Goal: Communication & Community: Ask a question

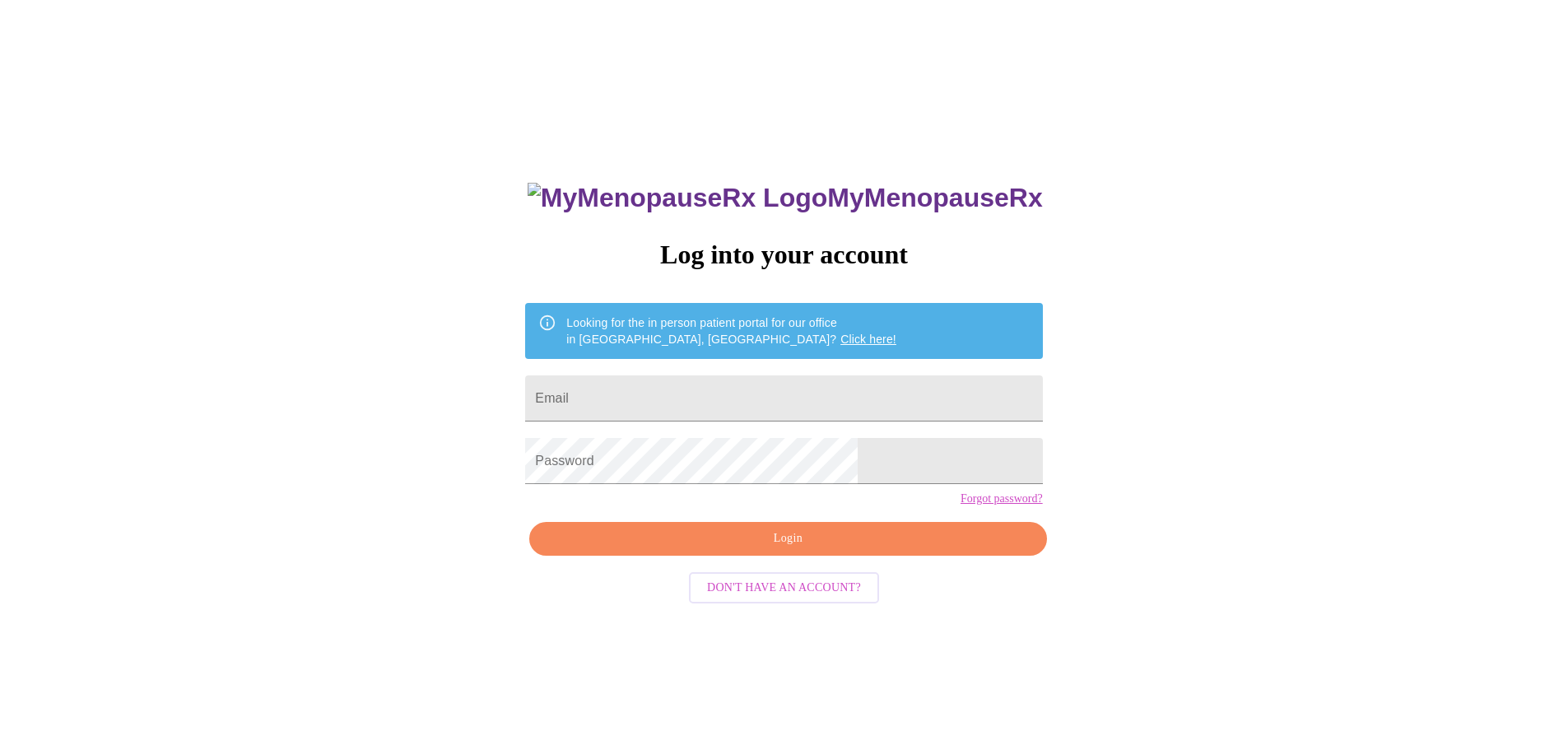
type input "[EMAIL_ADDRESS][PERSON_NAME][DOMAIN_NAME]"
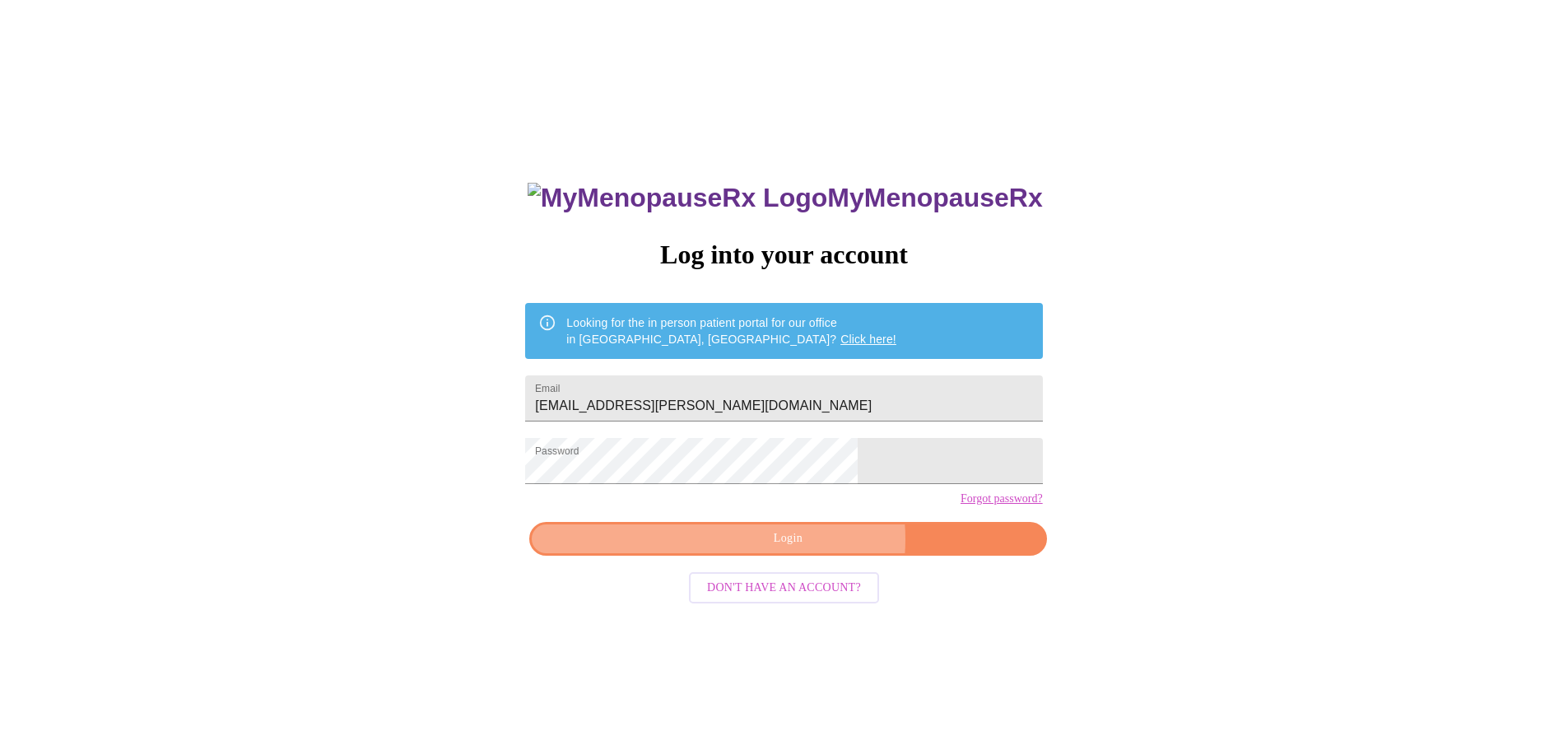
click at [810, 549] on span "Login" at bounding box center [788, 538] width 479 height 20
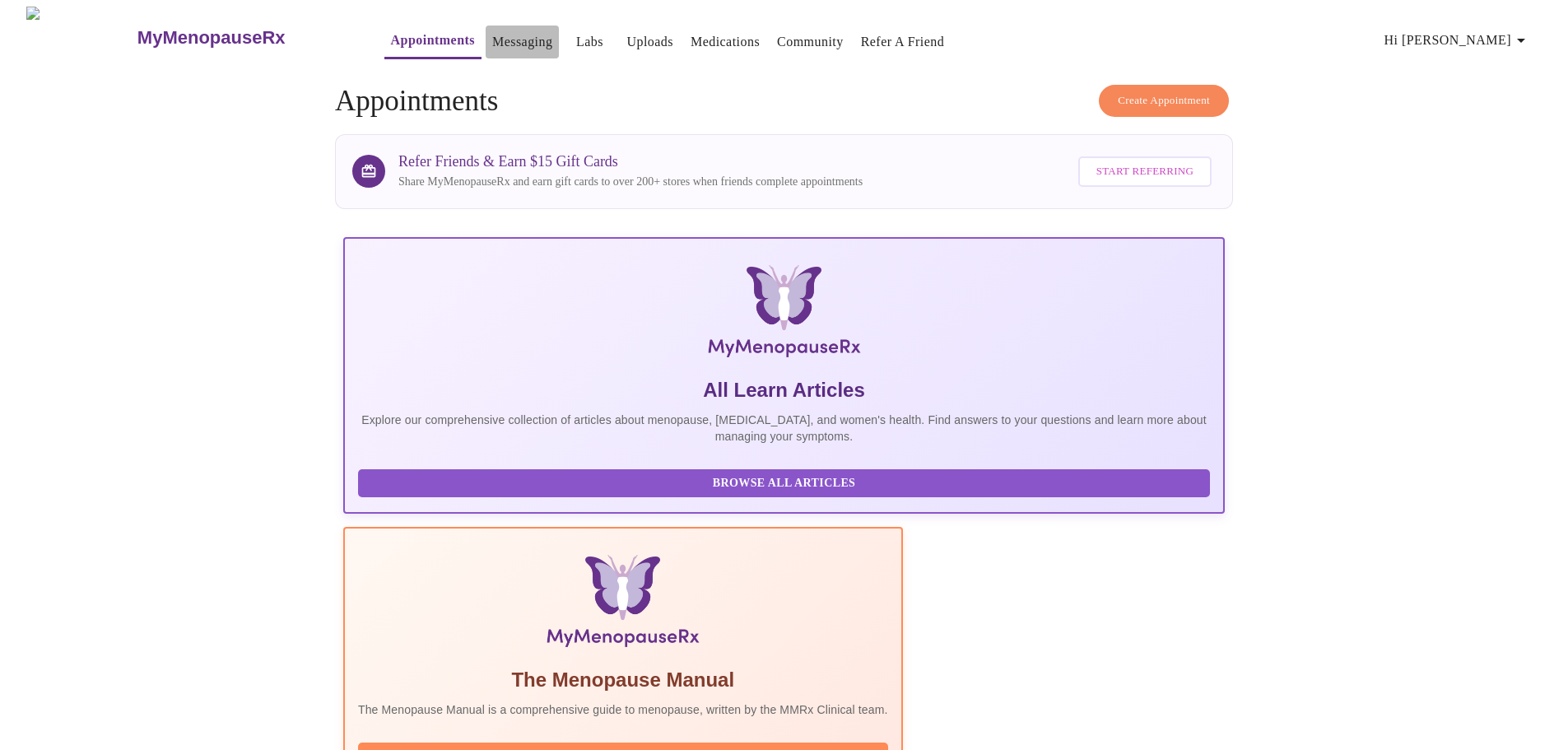
click at [493, 37] on link "Messaging" at bounding box center [522, 42] width 60 height 23
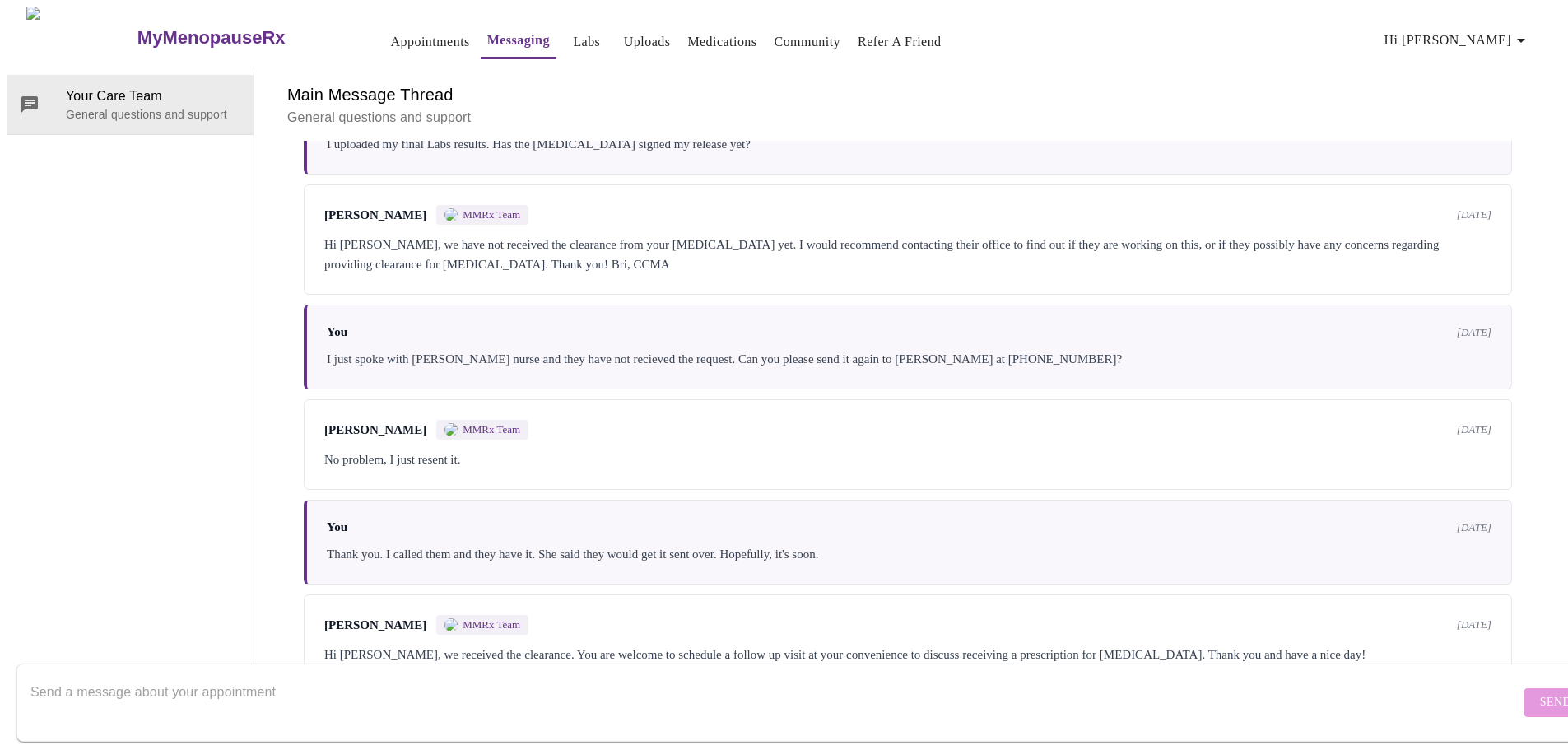
scroll to position [2312, 0]
click at [438, 685] on textarea "Send a message about your appointment" at bounding box center [775, 702] width 1489 height 53
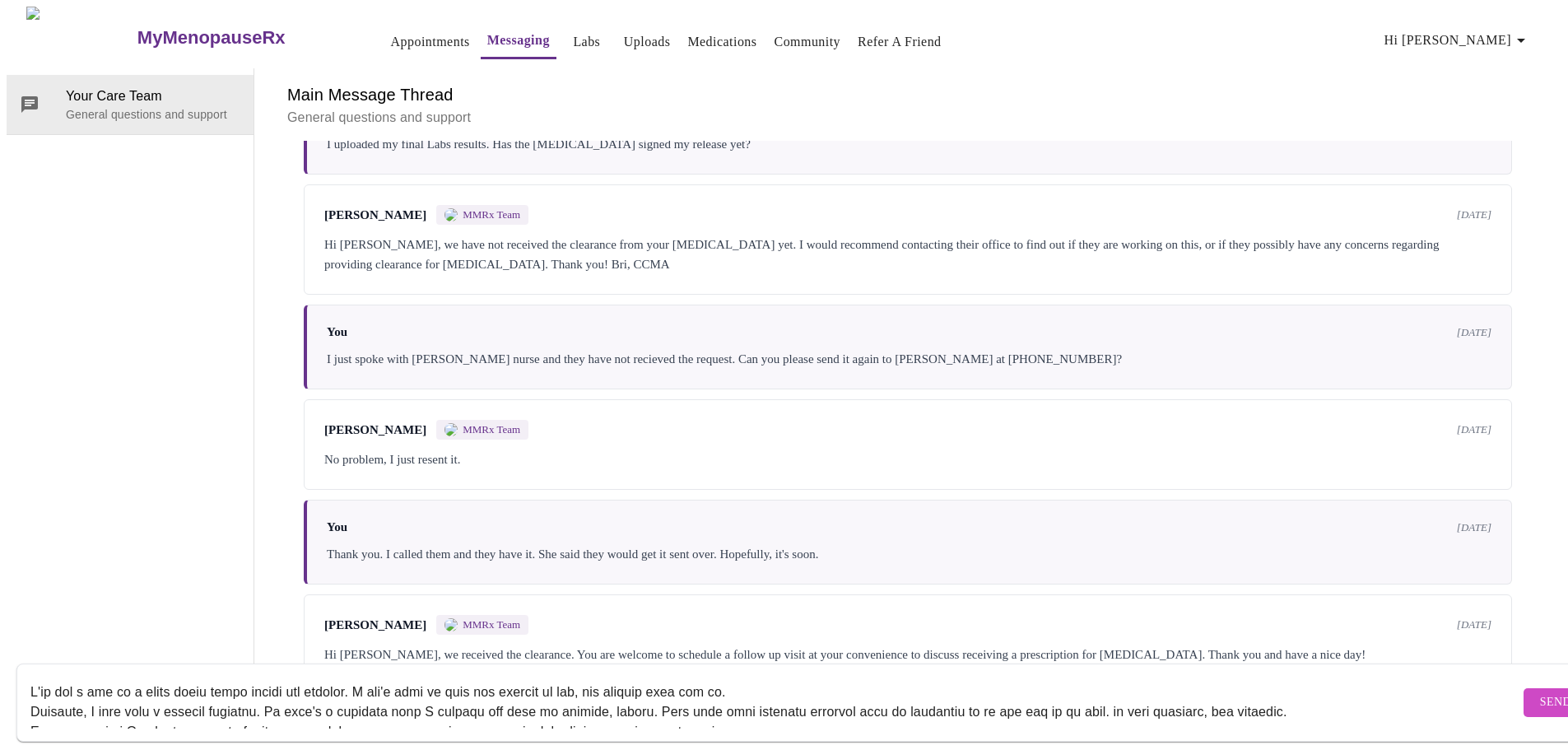
scroll to position [0, 0]
type textarea "I've had a bit of a rough patch since upping the dosages. I don't know if they …"
click at [30, 677] on form "Send" at bounding box center [808, 702] width 1583 height 78
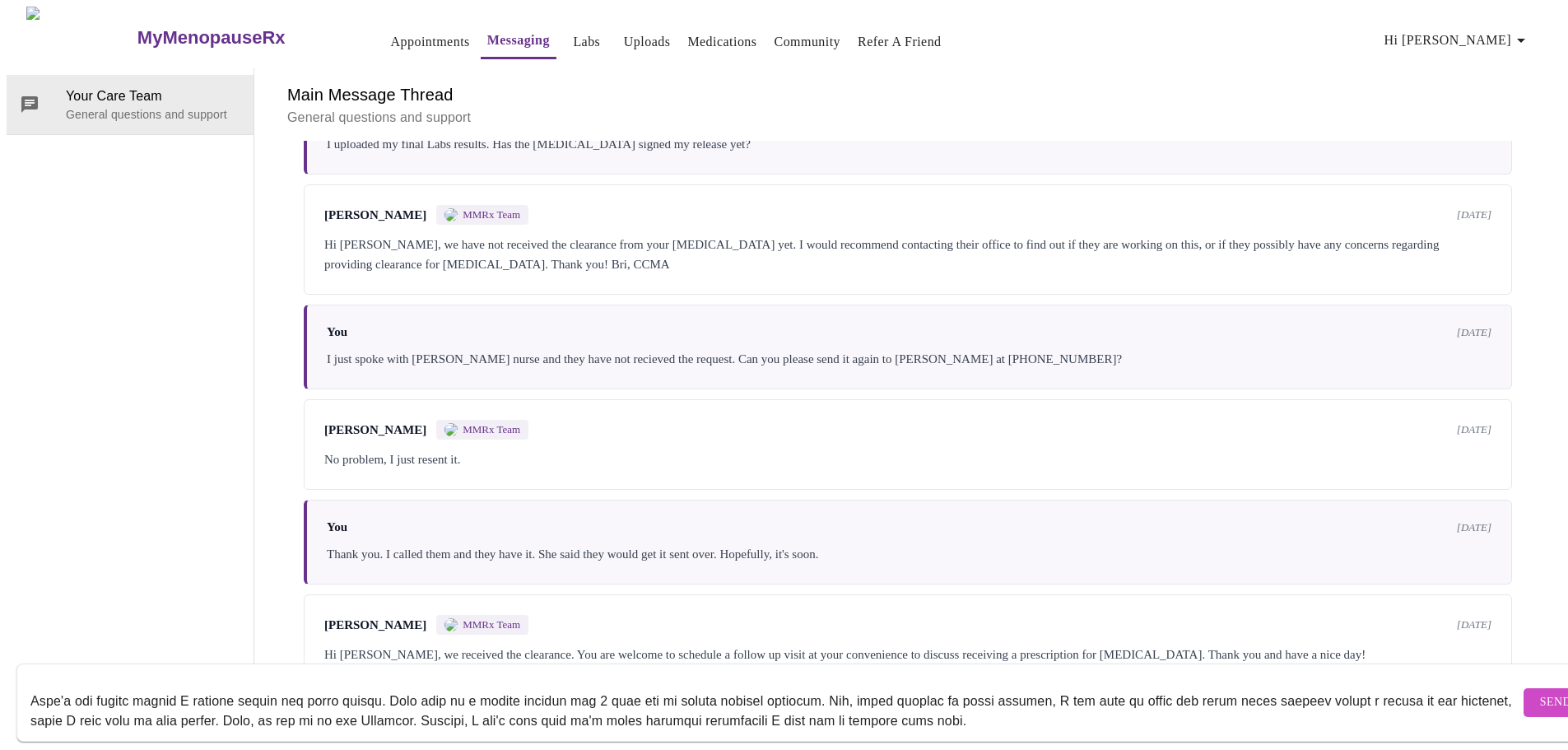
scroll to position [296, 0]
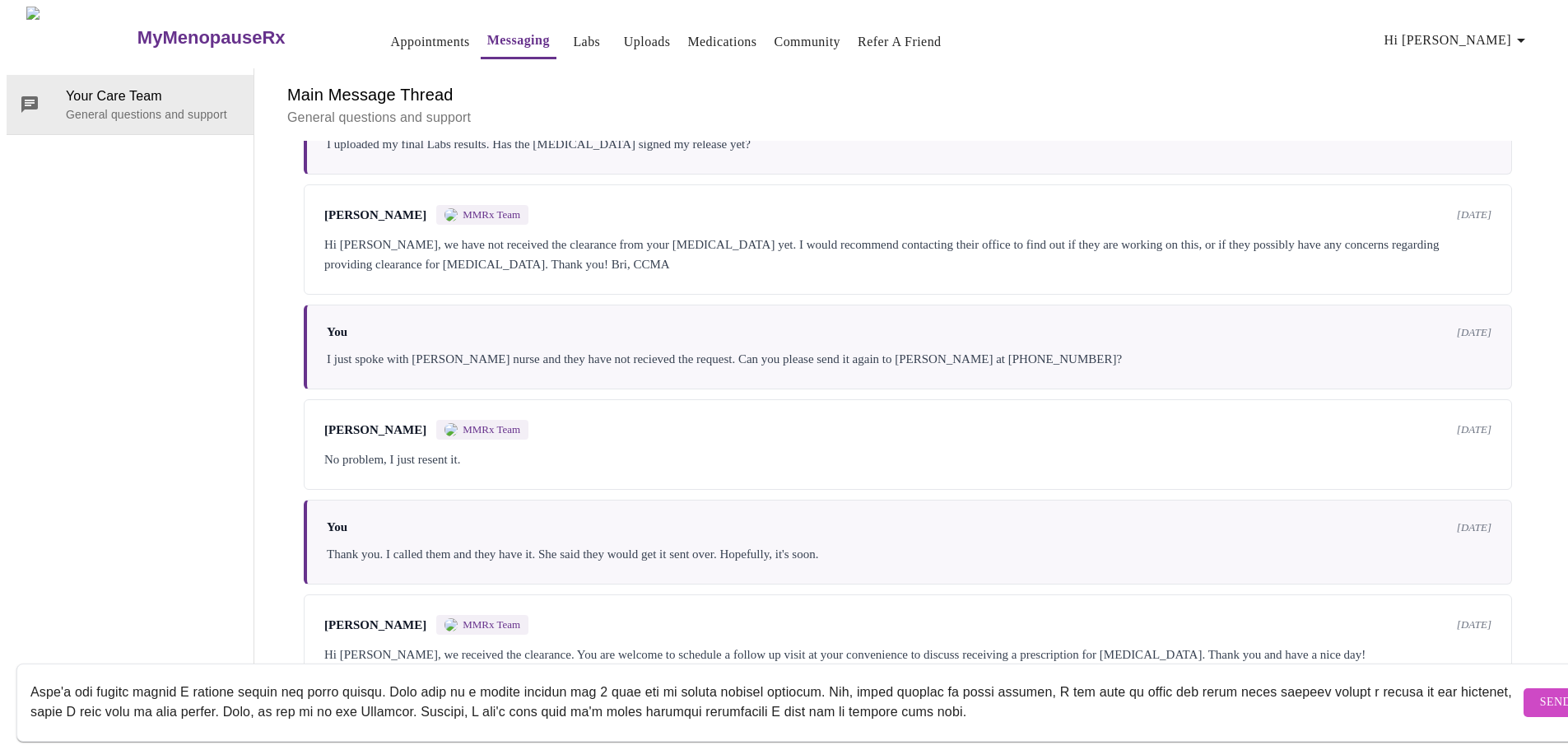
drag, startPoint x: 32, startPoint y: 668, endPoint x: 81, endPoint y: 749, distance: 94.7
click at [81, 749] on div "Send" at bounding box center [801, 702] width 1601 height 94
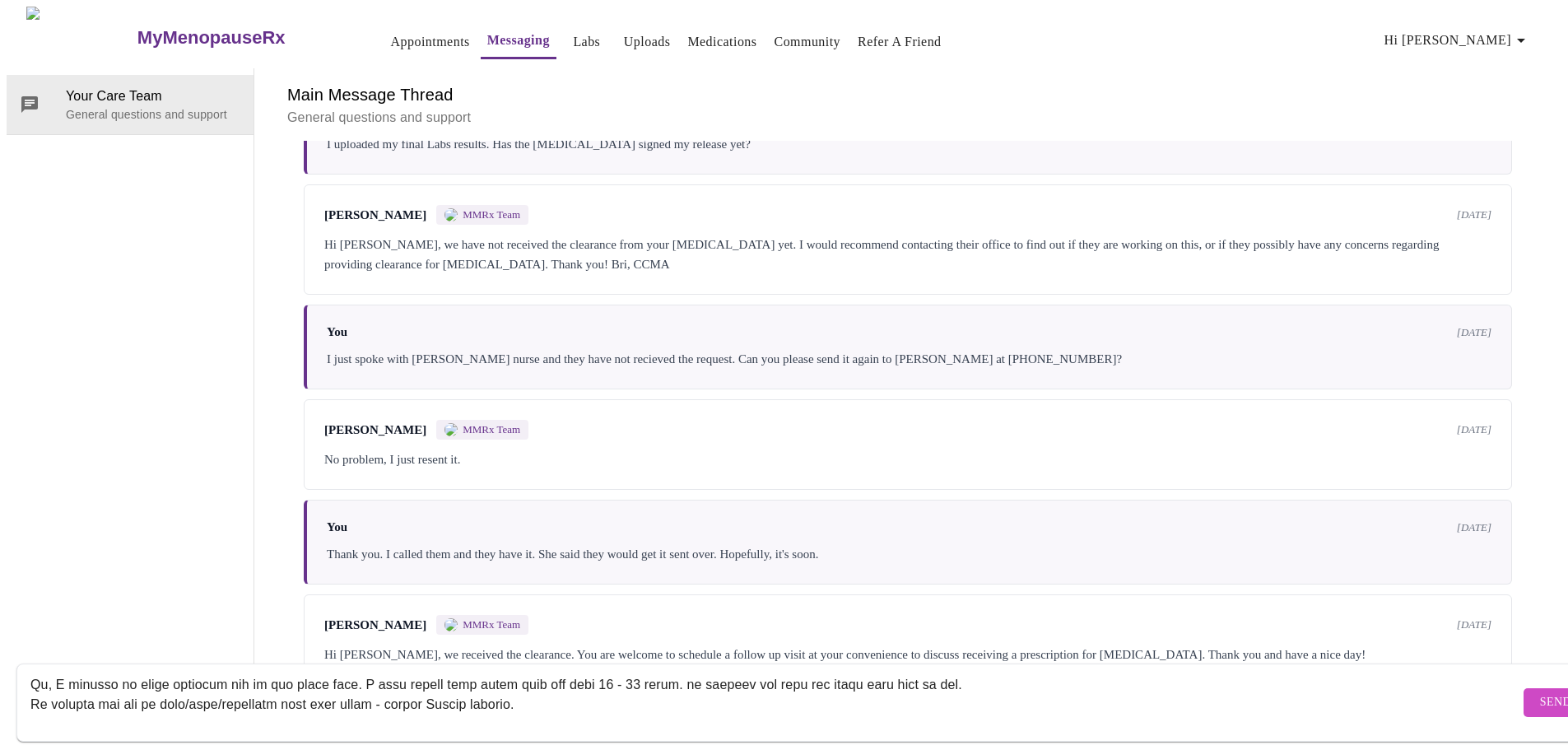
scroll to position [0, 0]
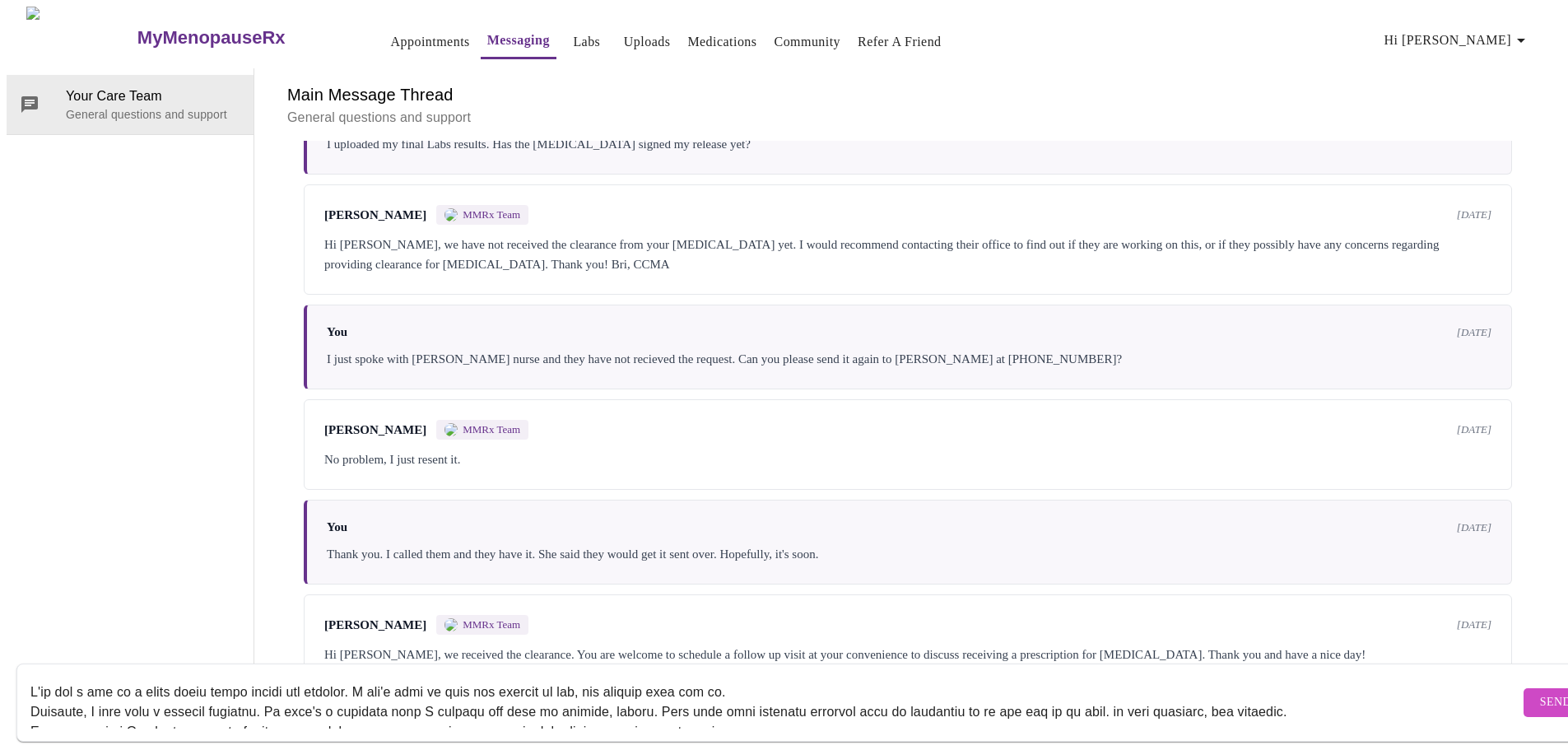
drag, startPoint x: 509, startPoint y: 697, endPoint x: 2, endPoint y: 375, distance: 600.6
click at [6, 375] on div "MyMenopauseRx Appointments Messaging Labs Uploads Medications Community Refer a…" at bounding box center [783, 345] width 1555 height 679
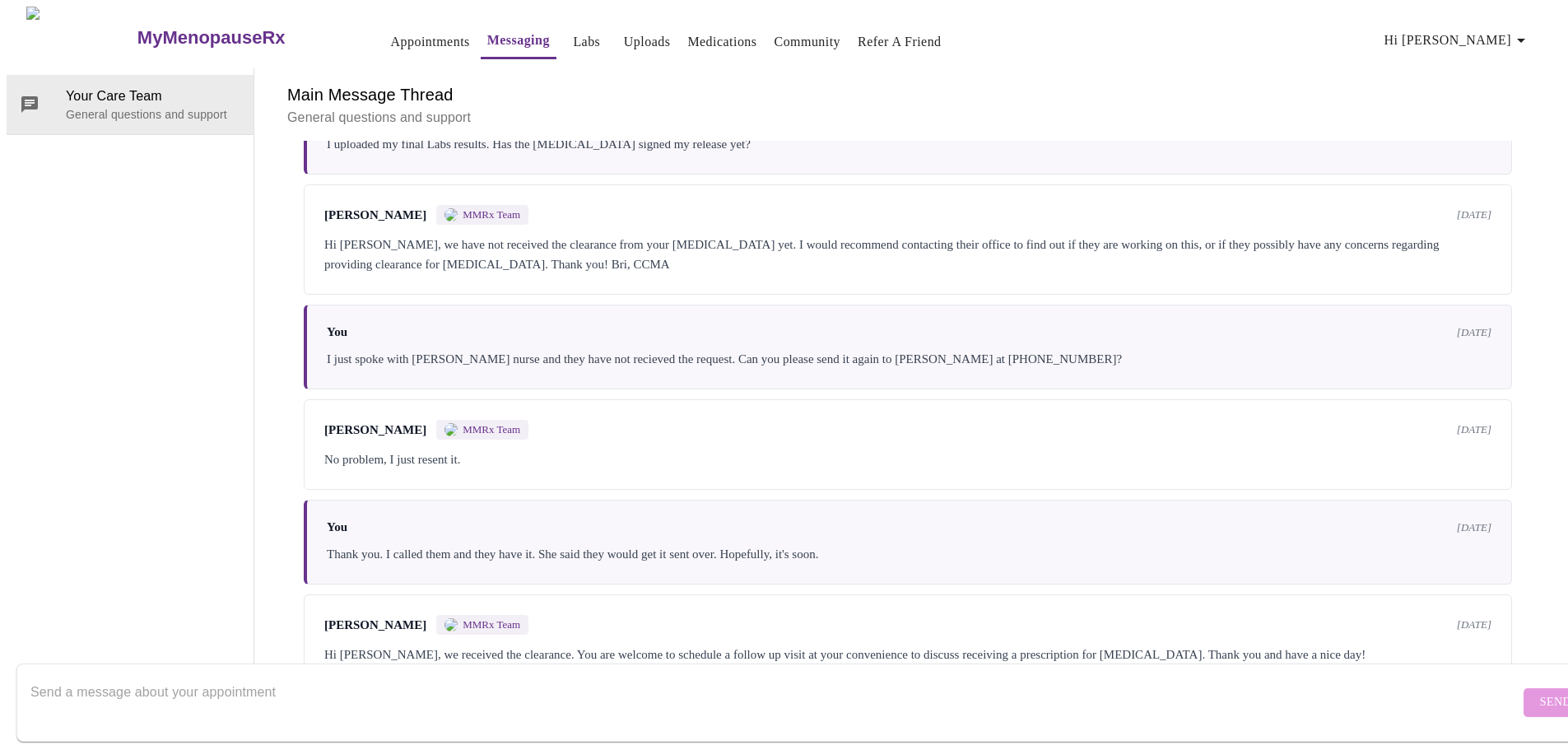
paste textarea "I've had a bit of a rough patch since upping the dosages. I don't know if they …"
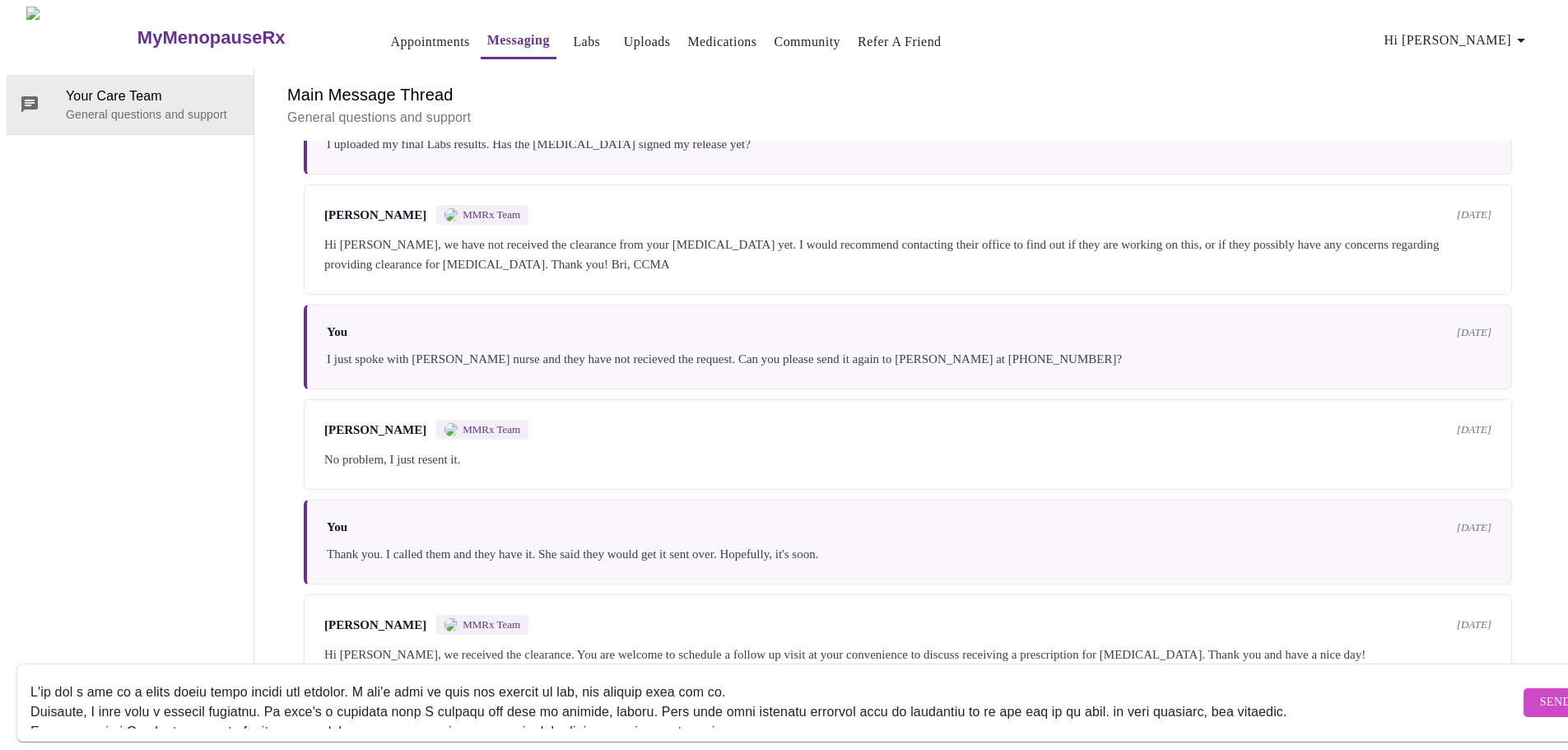
type textarea "I've had a bit of a rough patch since upping the dosages. I don't know if they …"
click at [1540, 693] on span "Send" at bounding box center [1556, 702] width 32 height 20
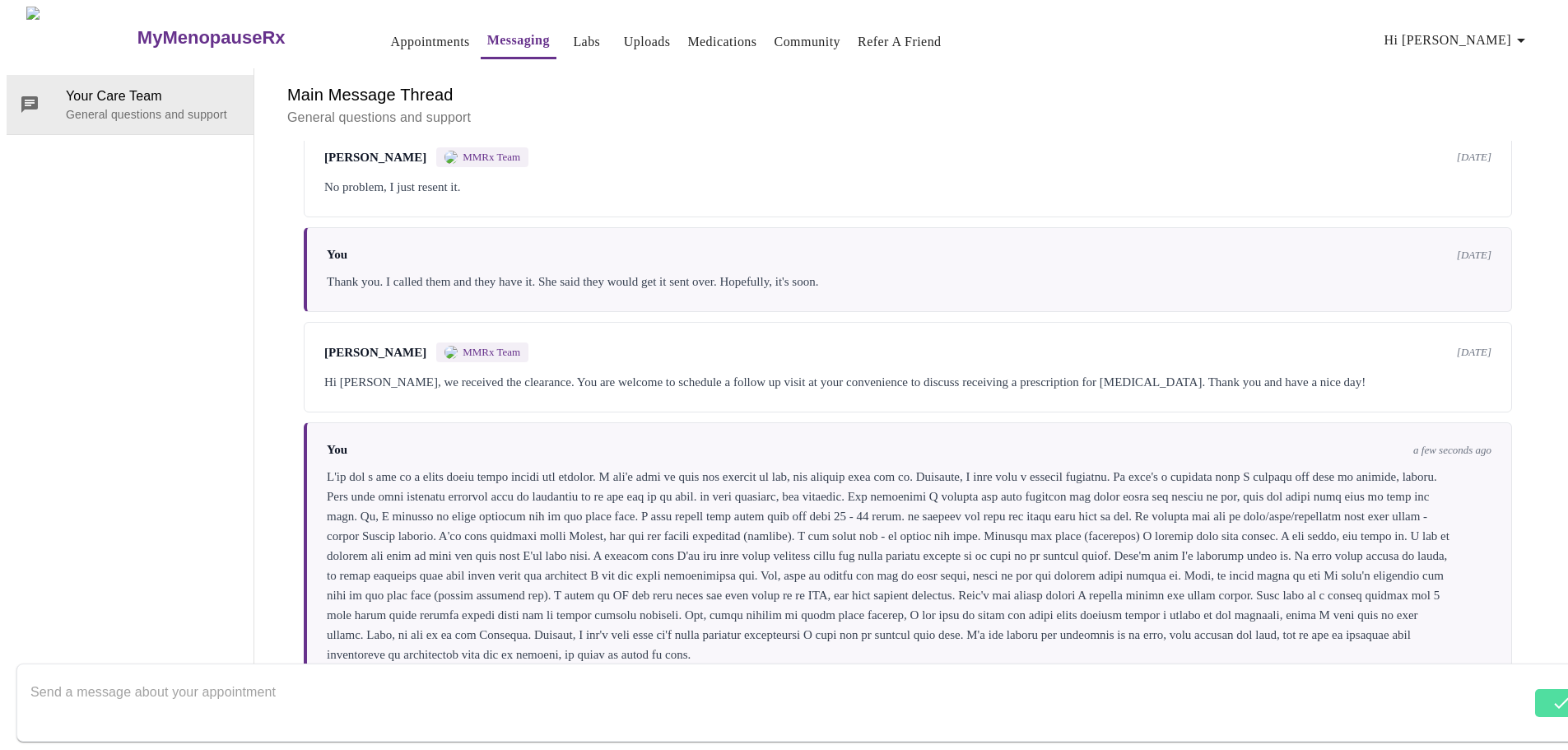
scroll to position [2609, 0]
